Goal: Task Accomplishment & Management: Manage account settings

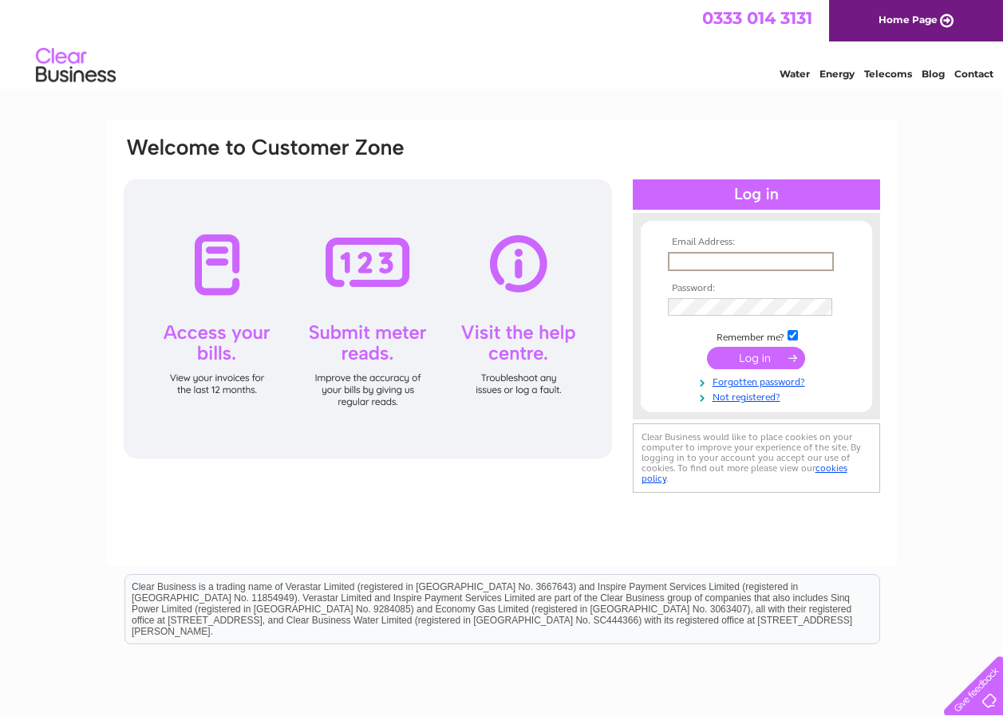
click at [704, 254] on input "text" at bounding box center [751, 261] width 166 height 19
type input "[EMAIL_ADDRESS][DOMAIN_NAME]"
click at [727, 377] on link "Forgotten password?" at bounding box center [758, 379] width 181 height 15
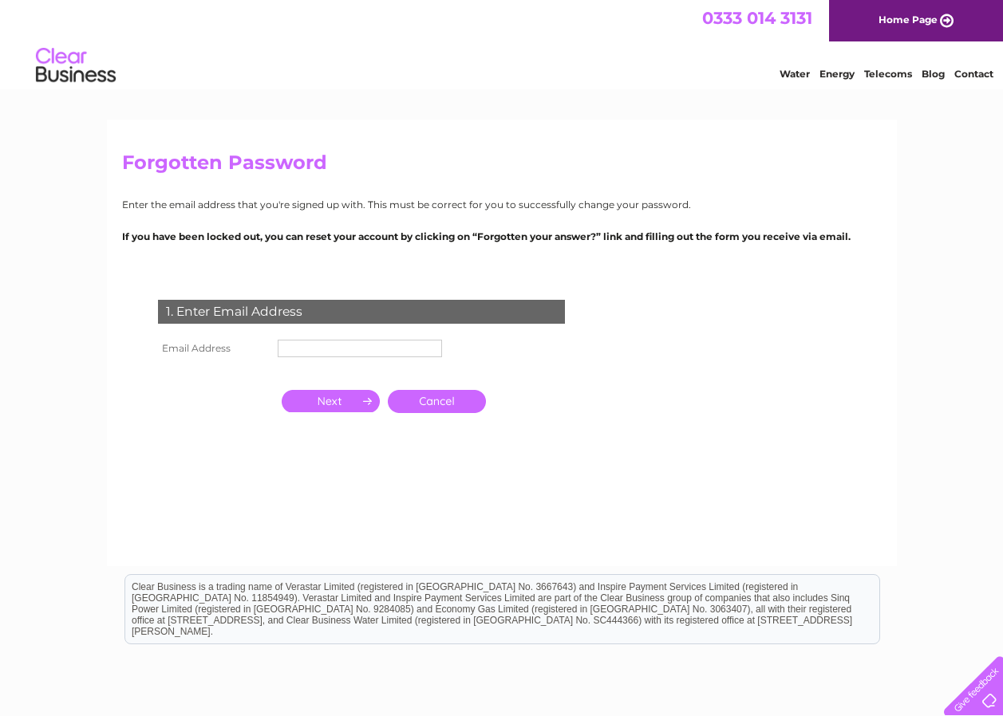
click at [354, 354] on input "text" at bounding box center [360, 349] width 164 height 18
type input "[EMAIL_ADDRESS][DOMAIN_NAME]"
click at [362, 402] on input "button" at bounding box center [331, 401] width 98 height 22
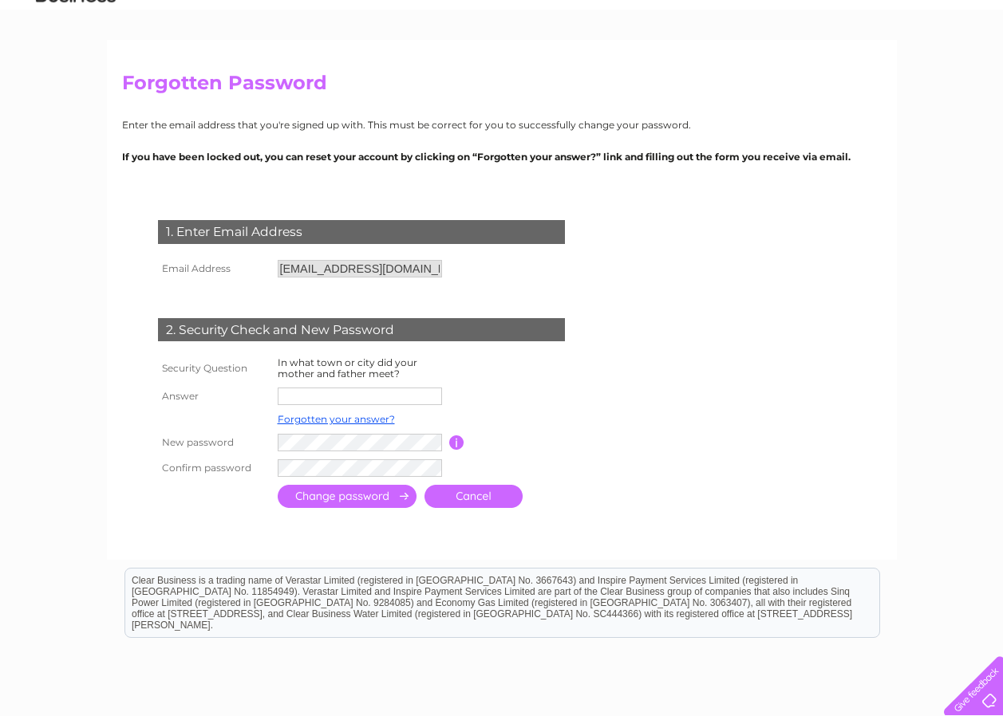
scroll to position [160, 0]
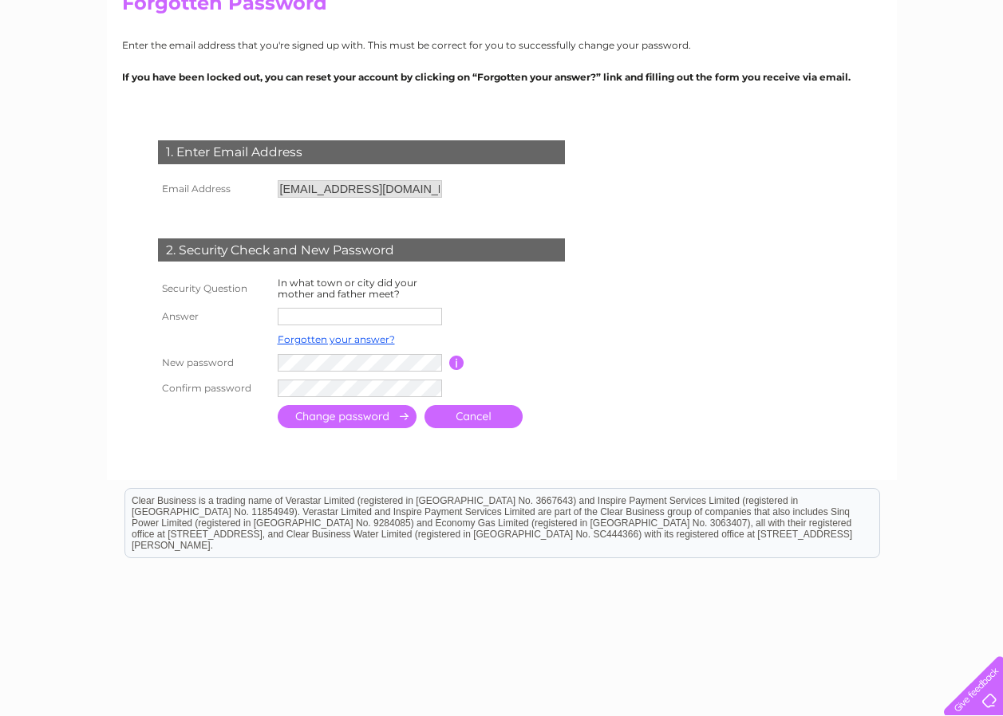
click at [388, 318] on input "text" at bounding box center [360, 317] width 164 height 18
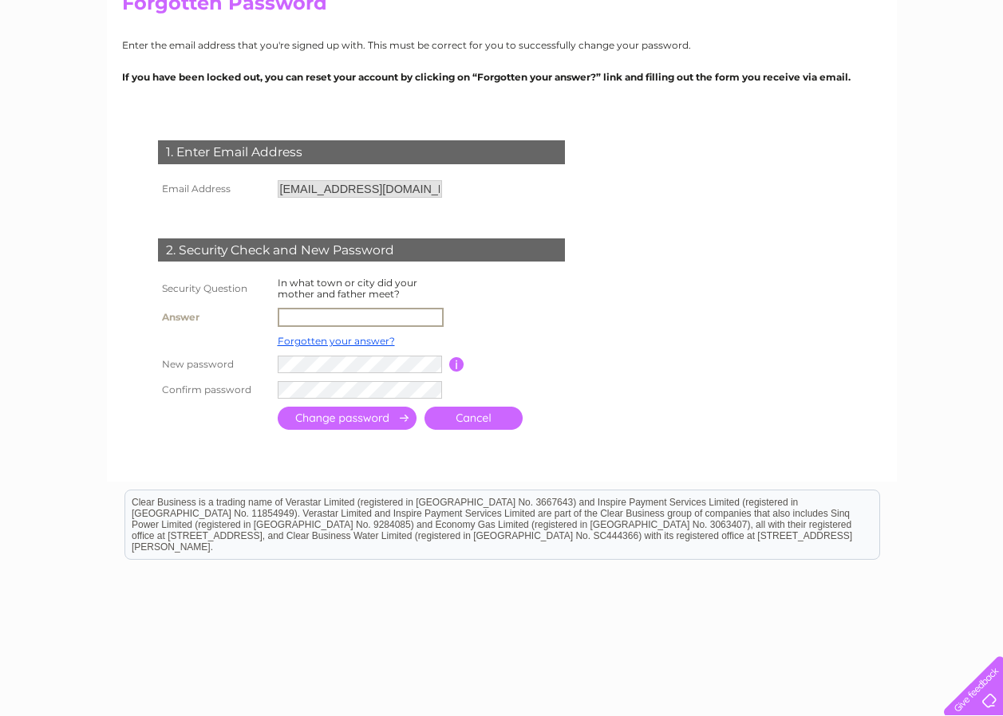
type input "stoke on trent"
click at [373, 419] on input "submit" at bounding box center [347, 418] width 139 height 23
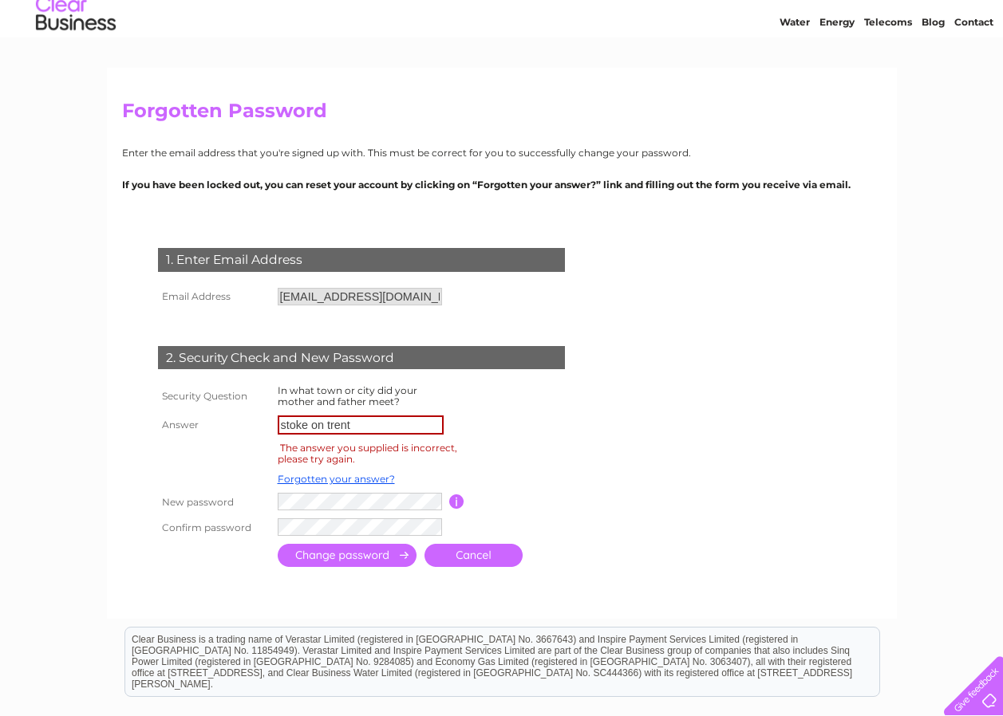
scroll to position [80, 0]
